Goal: Transaction & Acquisition: Purchase product/service

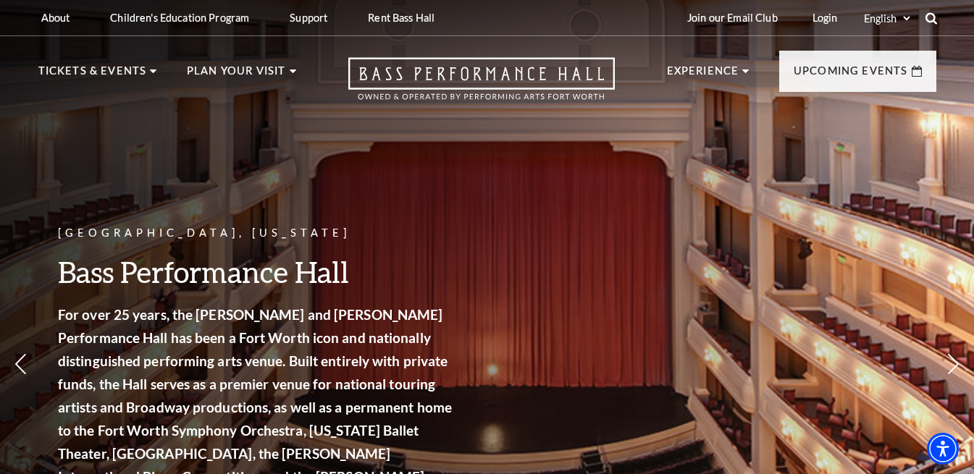
click at [933, 20] on use at bounding box center [931, 18] width 12 height 12
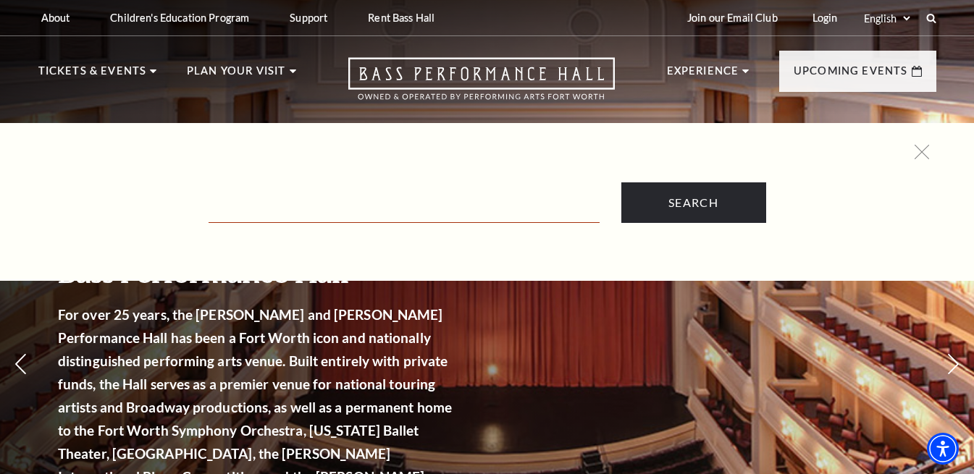
click at [285, 211] on input "Text field" at bounding box center [404, 208] width 391 height 30
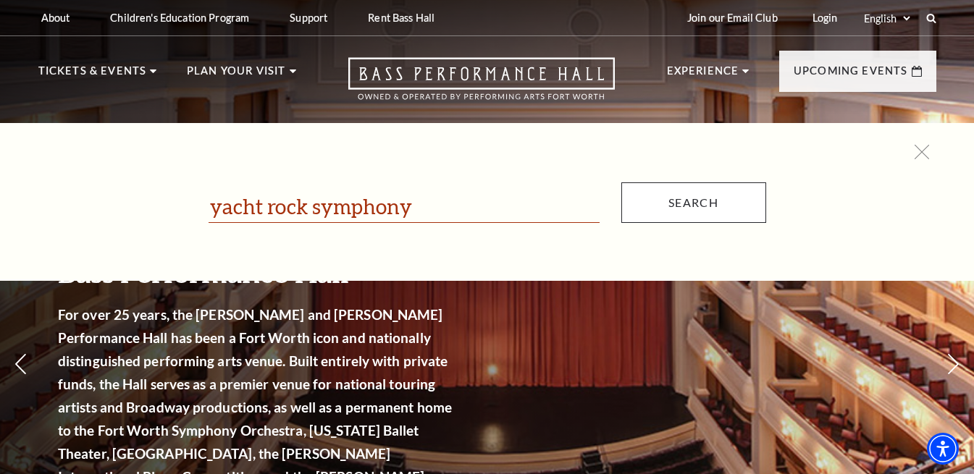
type input "yacht rock symphony"
click at [706, 205] on input "Search" at bounding box center [693, 203] width 145 height 41
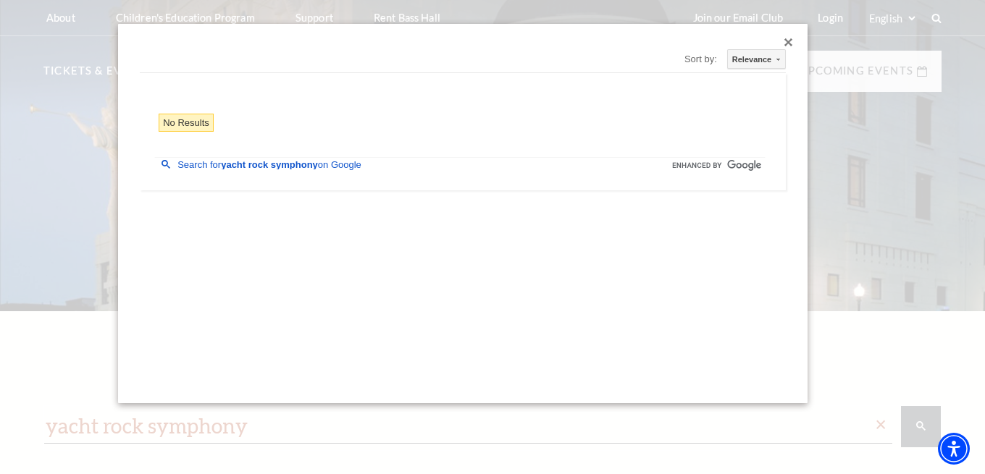
click at [787, 41] on div "Close dialog" at bounding box center [788, 42] width 9 height 9
